Goal: Task Accomplishment & Management: Manage account settings

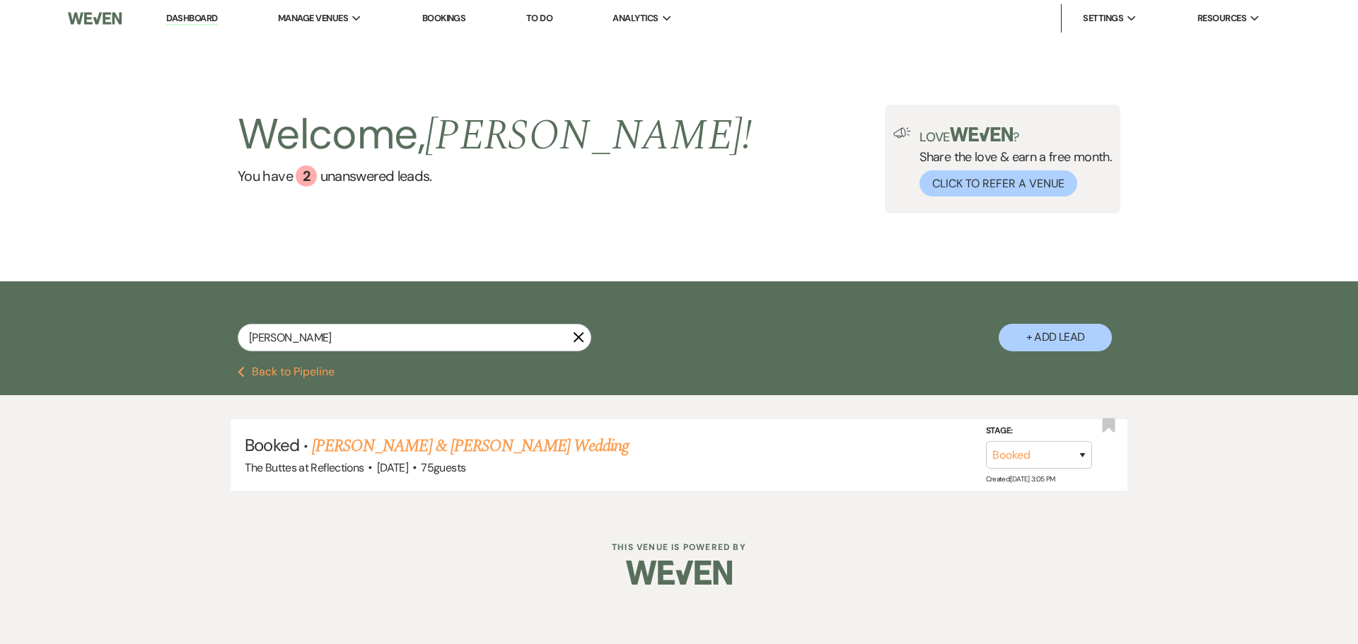
click at [444, 16] on link "Bookings" at bounding box center [444, 18] width 44 height 12
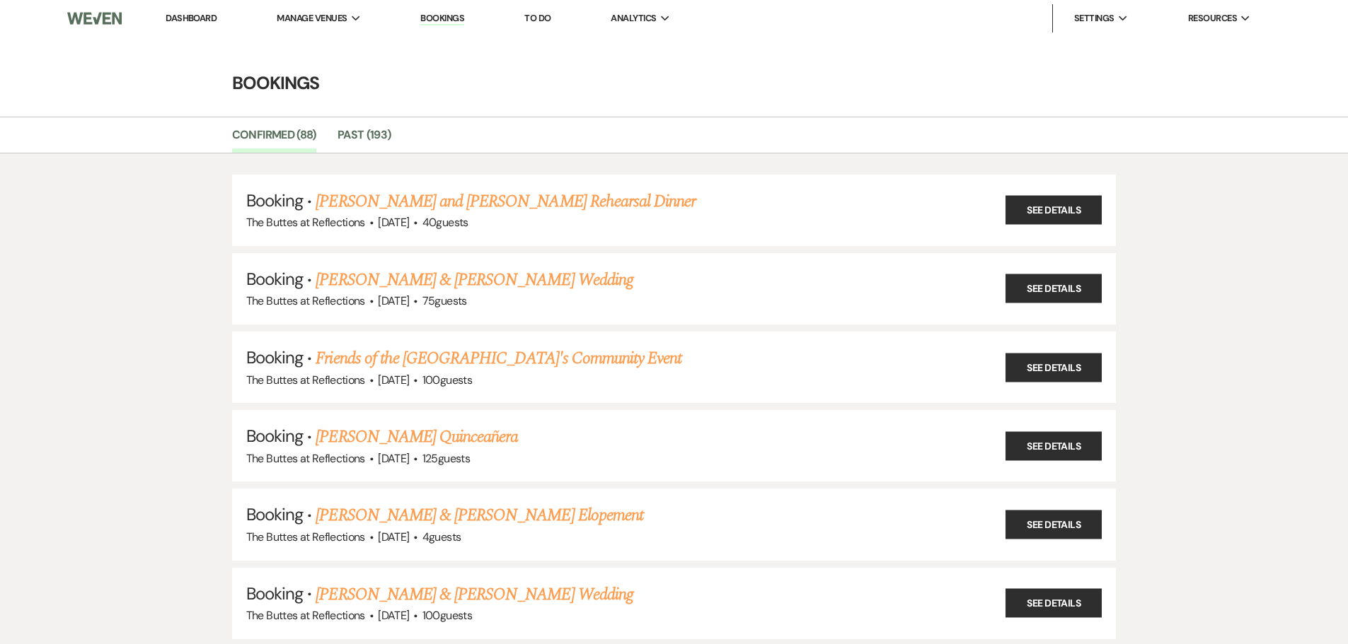
click at [197, 16] on link "Dashboard" at bounding box center [191, 18] width 51 height 12
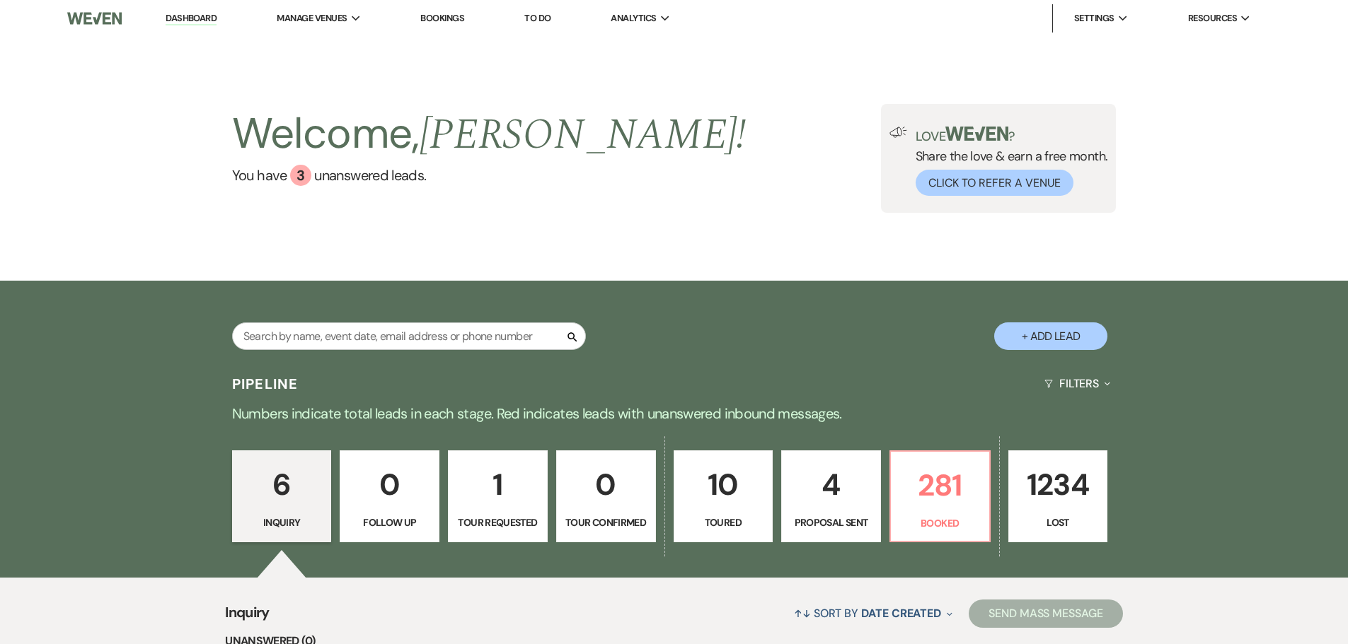
click at [195, 13] on link "Dashboard" at bounding box center [191, 18] width 51 height 13
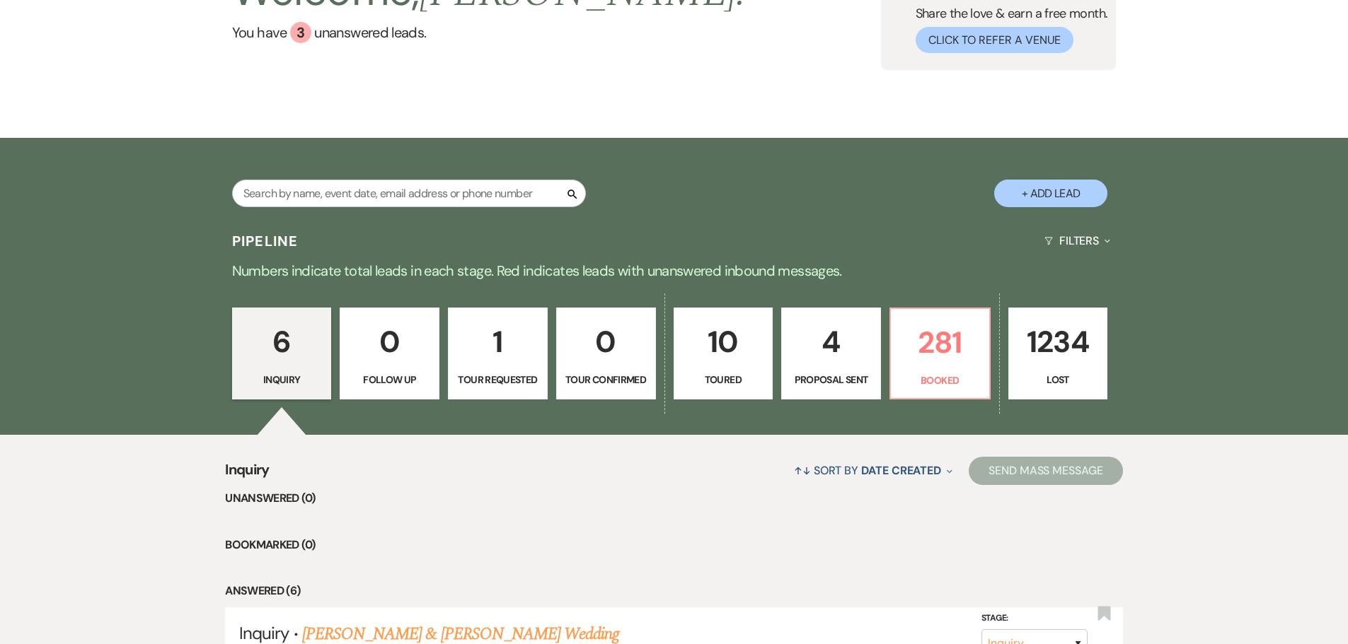
scroll to position [141, 0]
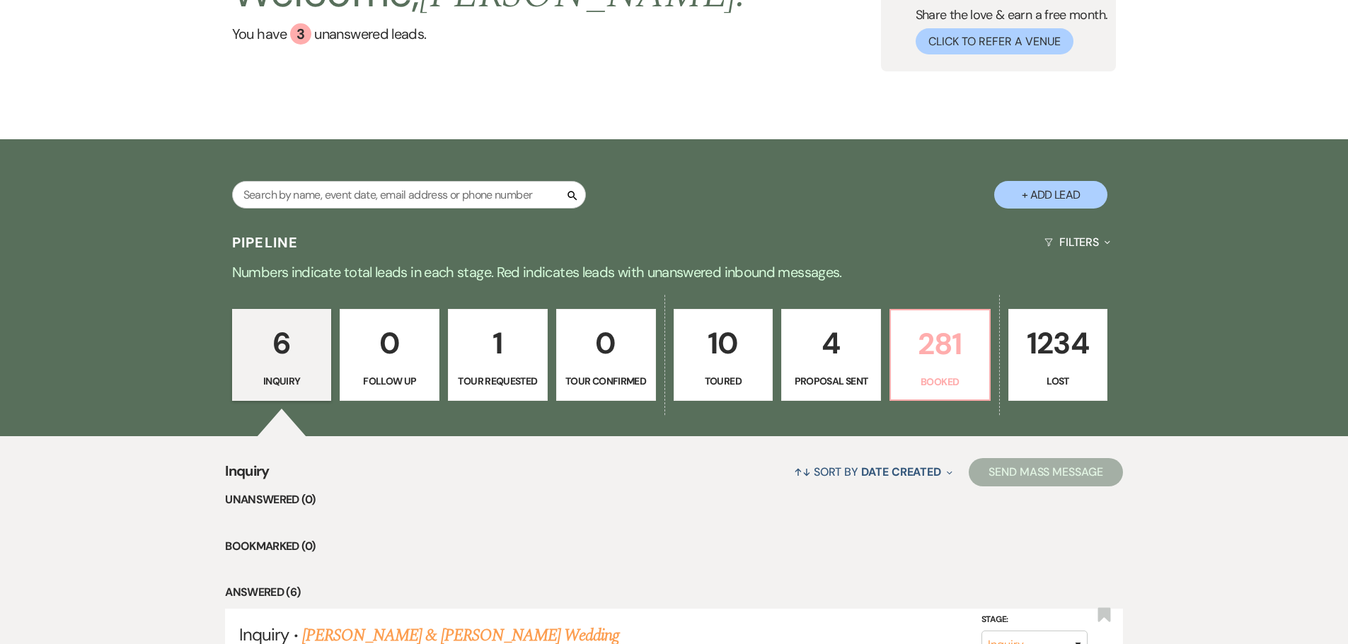
click at [922, 359] on p "281" at bounding box center [939, 343] width 81 height 47
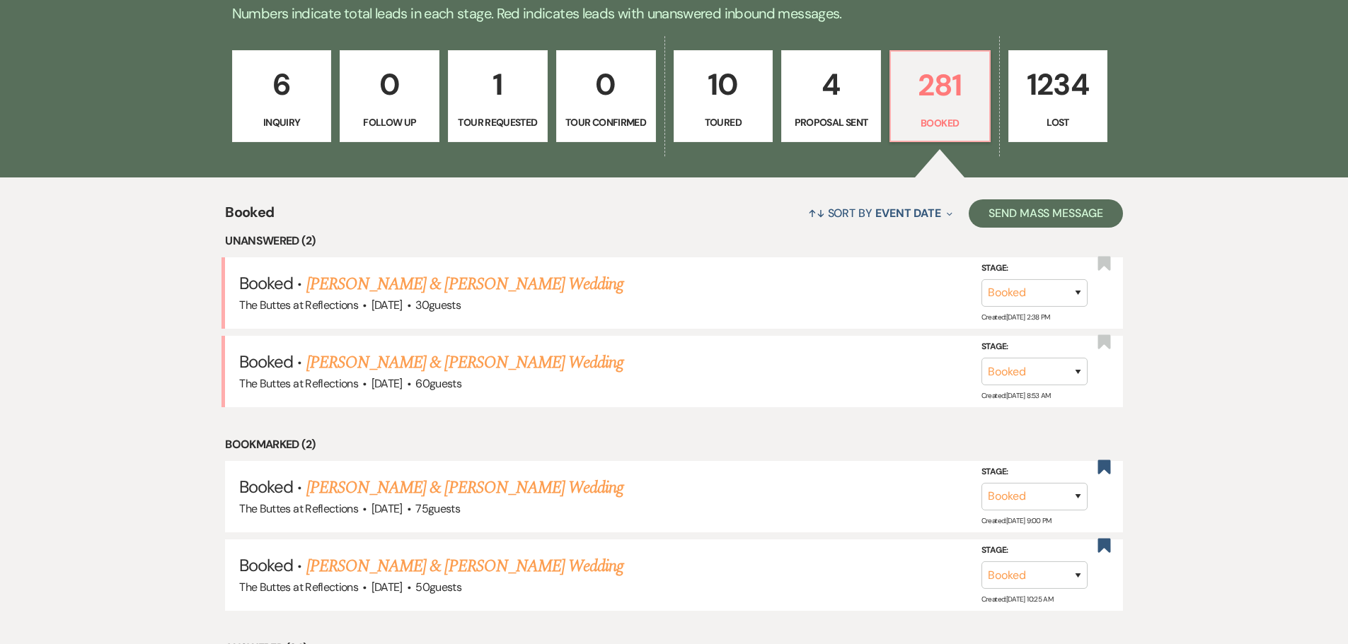
scroll to position [424, 0]
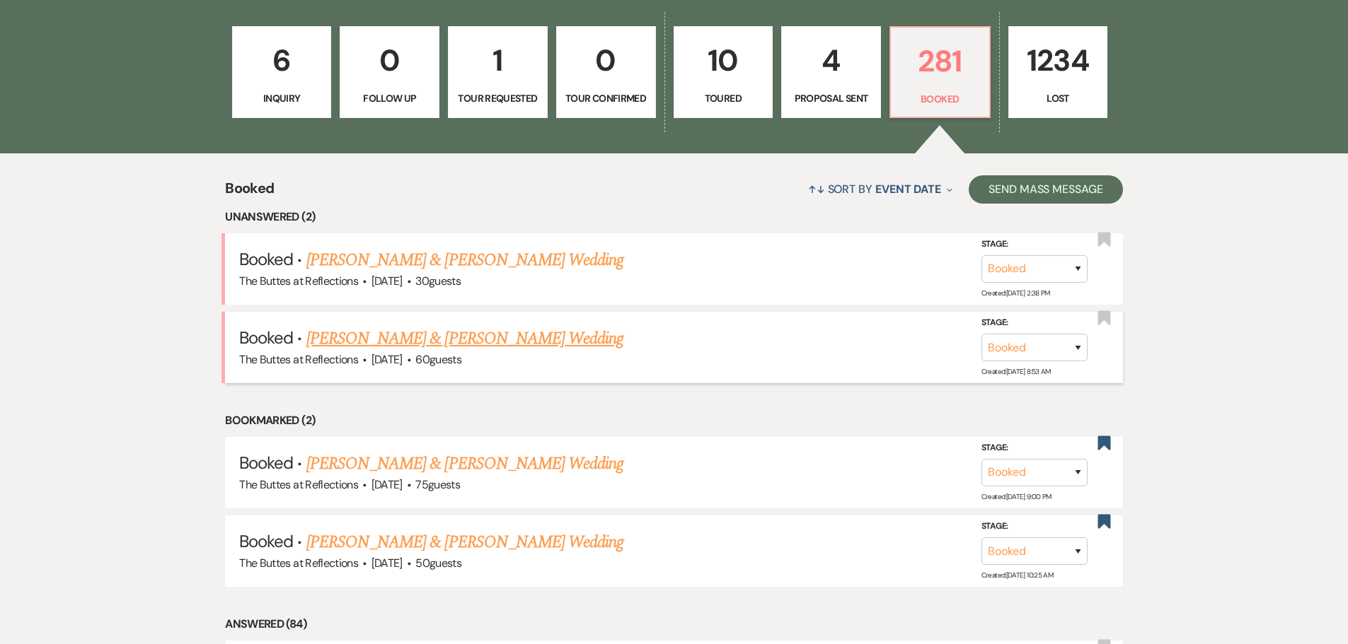
click at [429, 343] on link "[PERSON_NAME] & [PERSON_NAME] Wedding" at bounding box center [464, 338] width 317 height 25
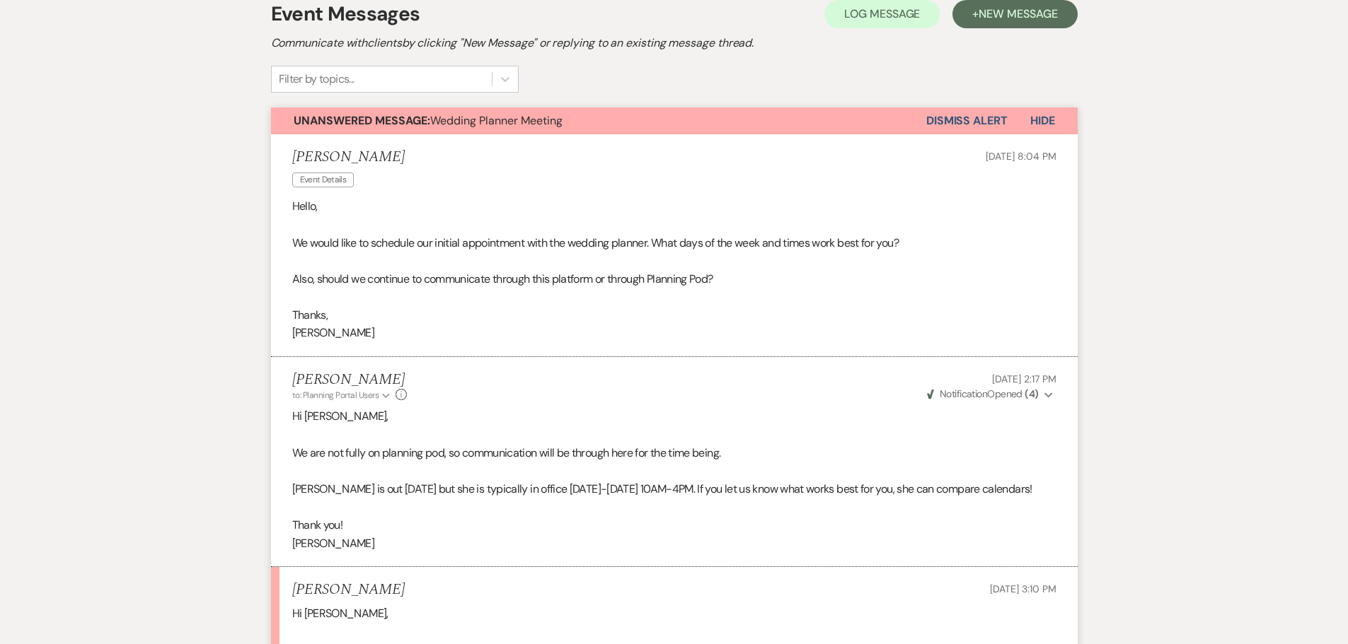
scroll to position [72, 0]
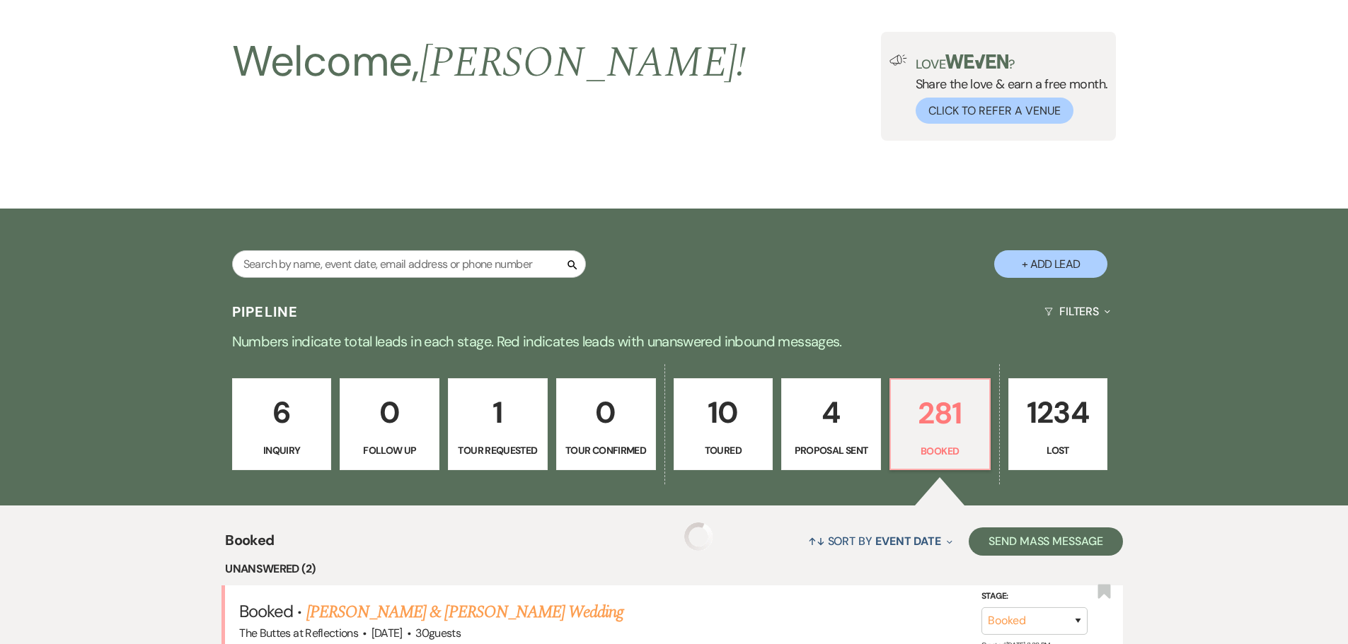
scroll to position [424, 0]
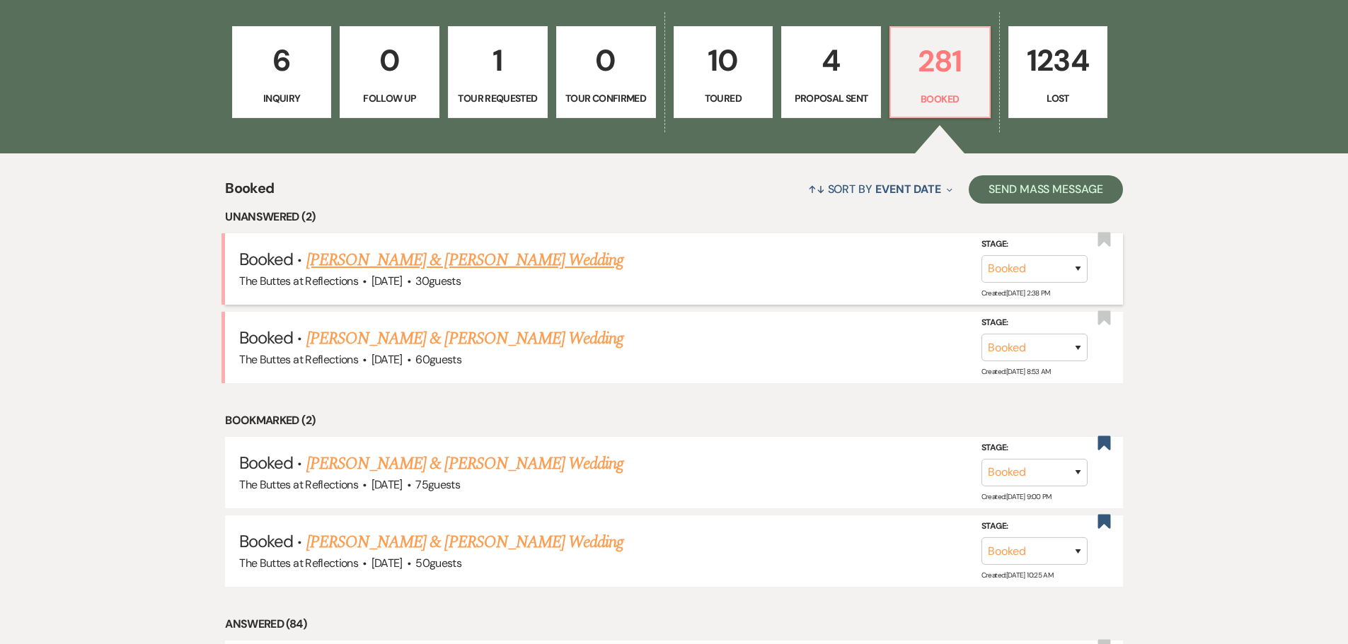
click at [436, 260] on link "[PERSON_NAME] & [PERSON_NAME] Wedding" at bounding box center [464, 260] width 317 height 25
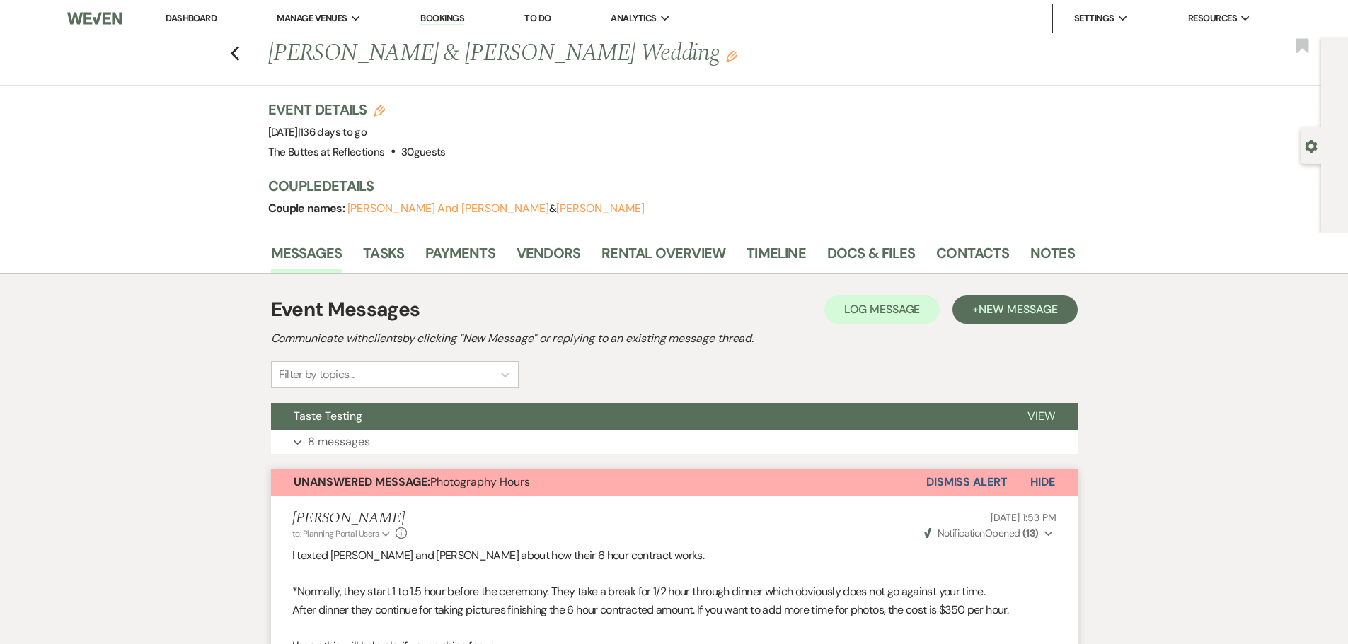
click at [88, 19] on img at bounding box center [94, 19] width 54 height 30
